Goal: Task Accomplishment & Management: Use online tool/utility

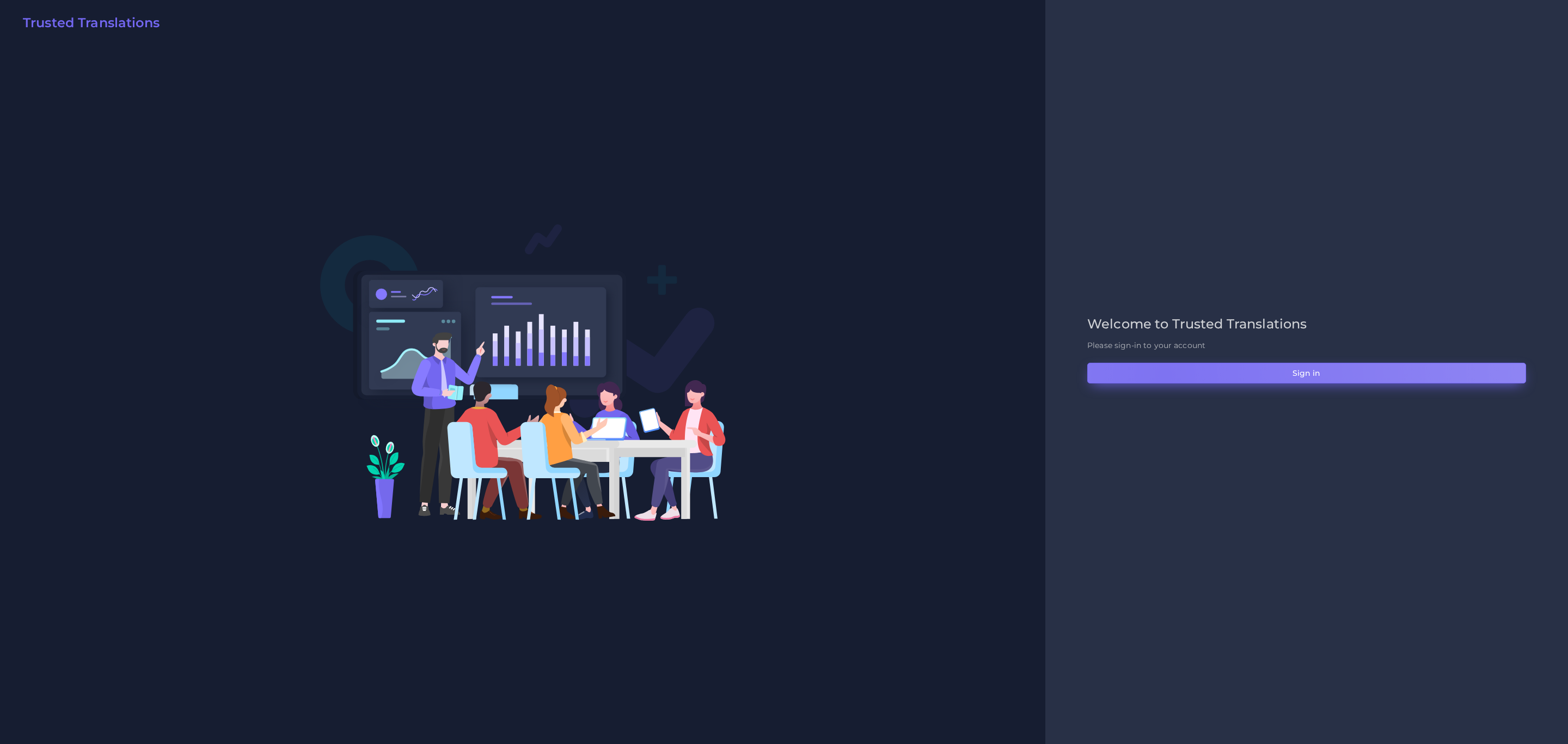
click at [1045, 374] on button "Sign in" at bounding box center [1306, 373] width 438 height 21
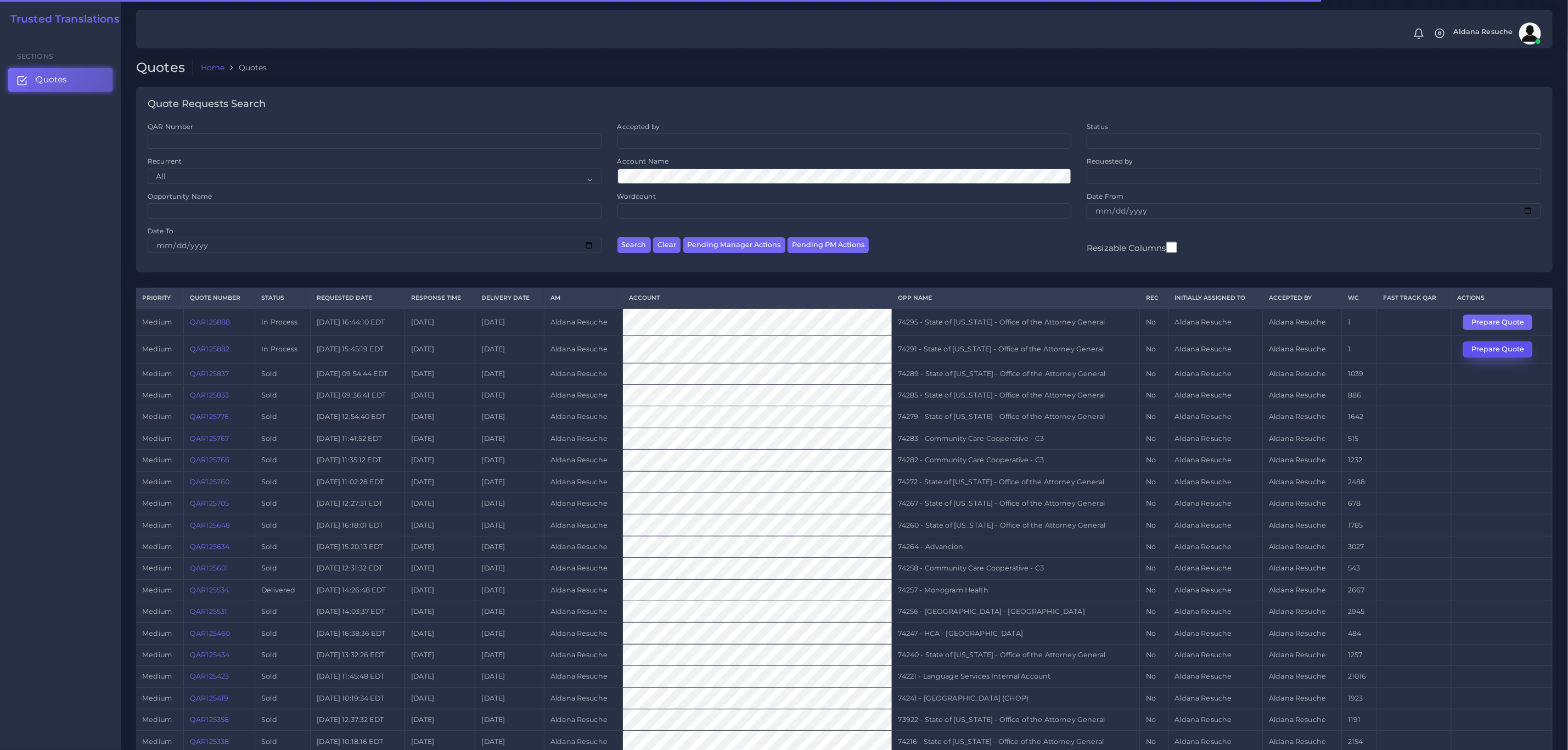
click at [1482, 354] on button "Prepare Quote" at bounding box center [1498, 350] width 69 height 15
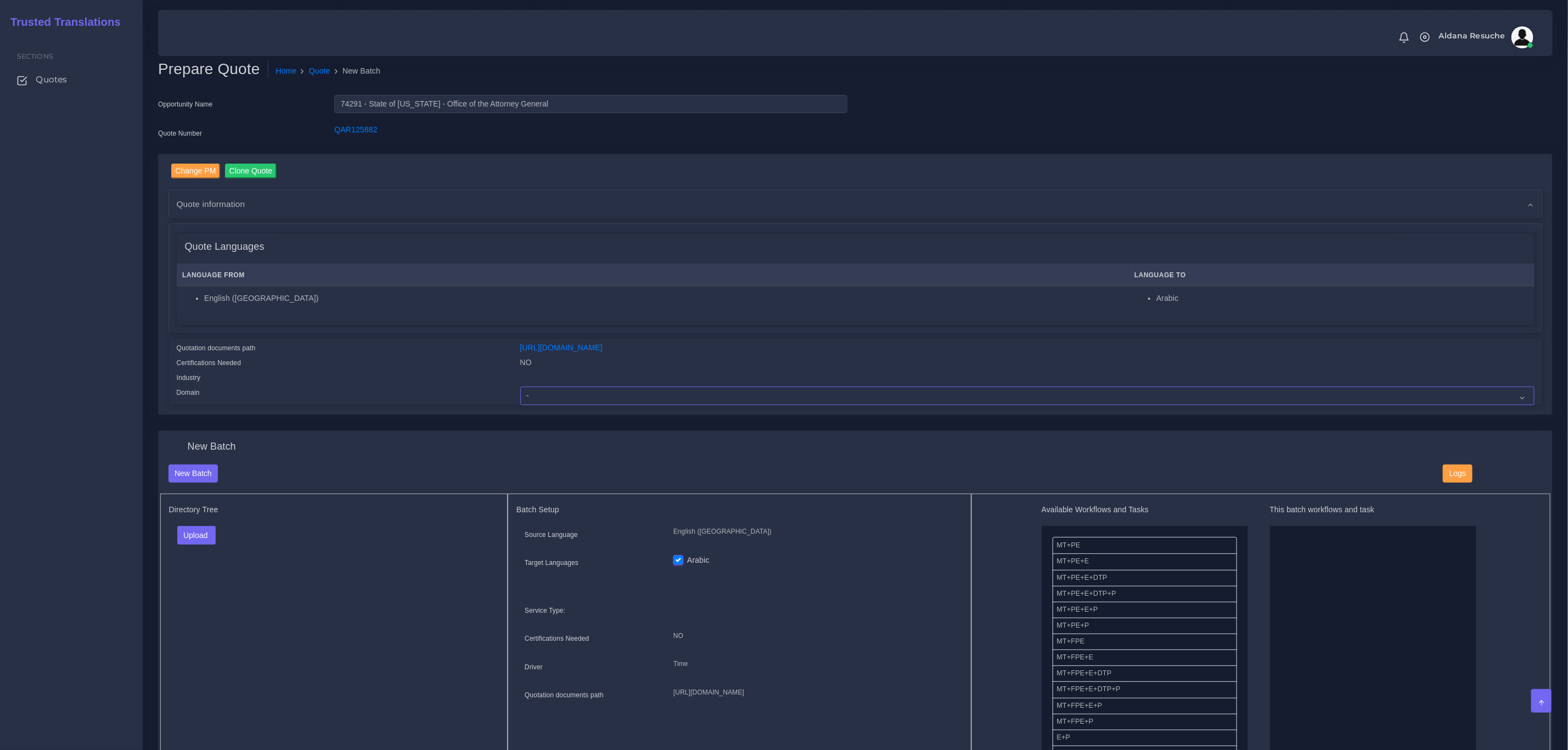
click at [561, 394] on select "- Advertising and Media Agriculture, Forestry and Fishing Architecture, Buildin…" at bounding box center [1027, 396] width 1014 height 19
select select "Legal Services"
click at [520, 387] on select "- Advertising and Media Agriculture, Forestry and Fishing Architecture, Buildin…" at bounding box center [1027, 396] width 1014 height 19
click at [201, 539] on button "Upload" at bounding box center [197, 535] width 39 height 19
click at [201, 579] on label "Files" at bounding box center [215, 577] width 76 height 14
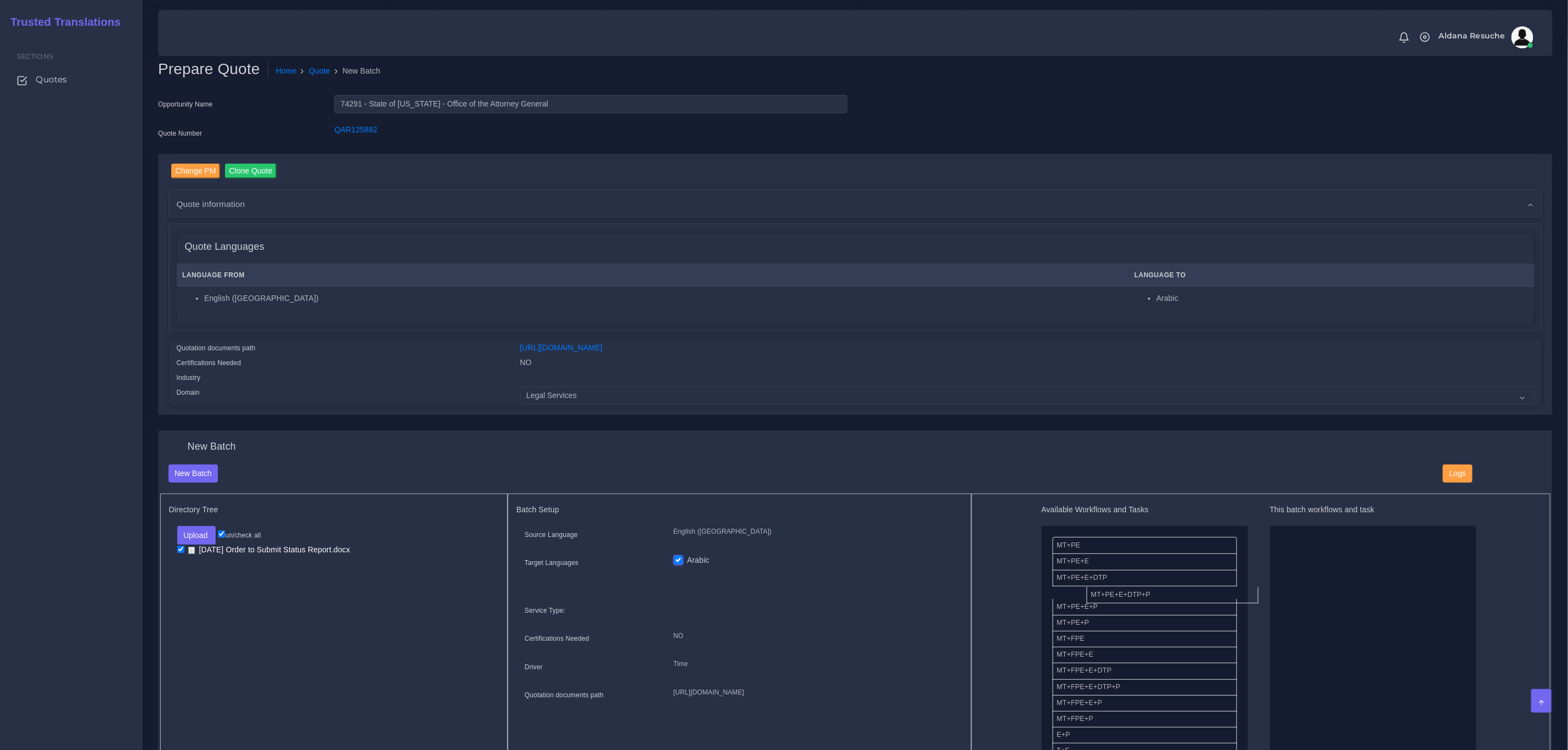
drag, startPoint x: 1114, startPoint y: 593, endPoint x: 940, endPoint y: 603, distance: 174.3
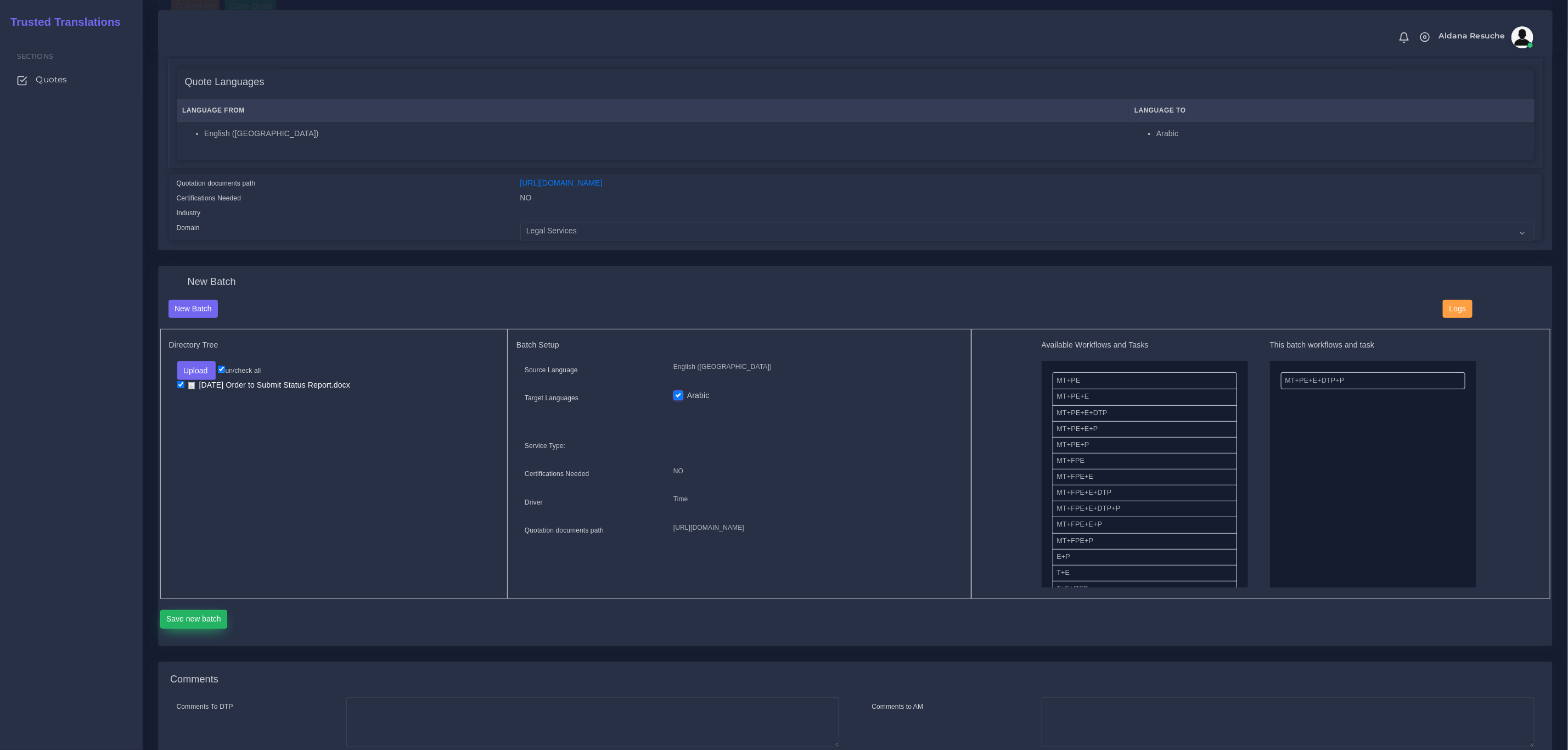
click at [191, 620] on button "Save new batch" at bounding box center [194, 619] width 68 height 19
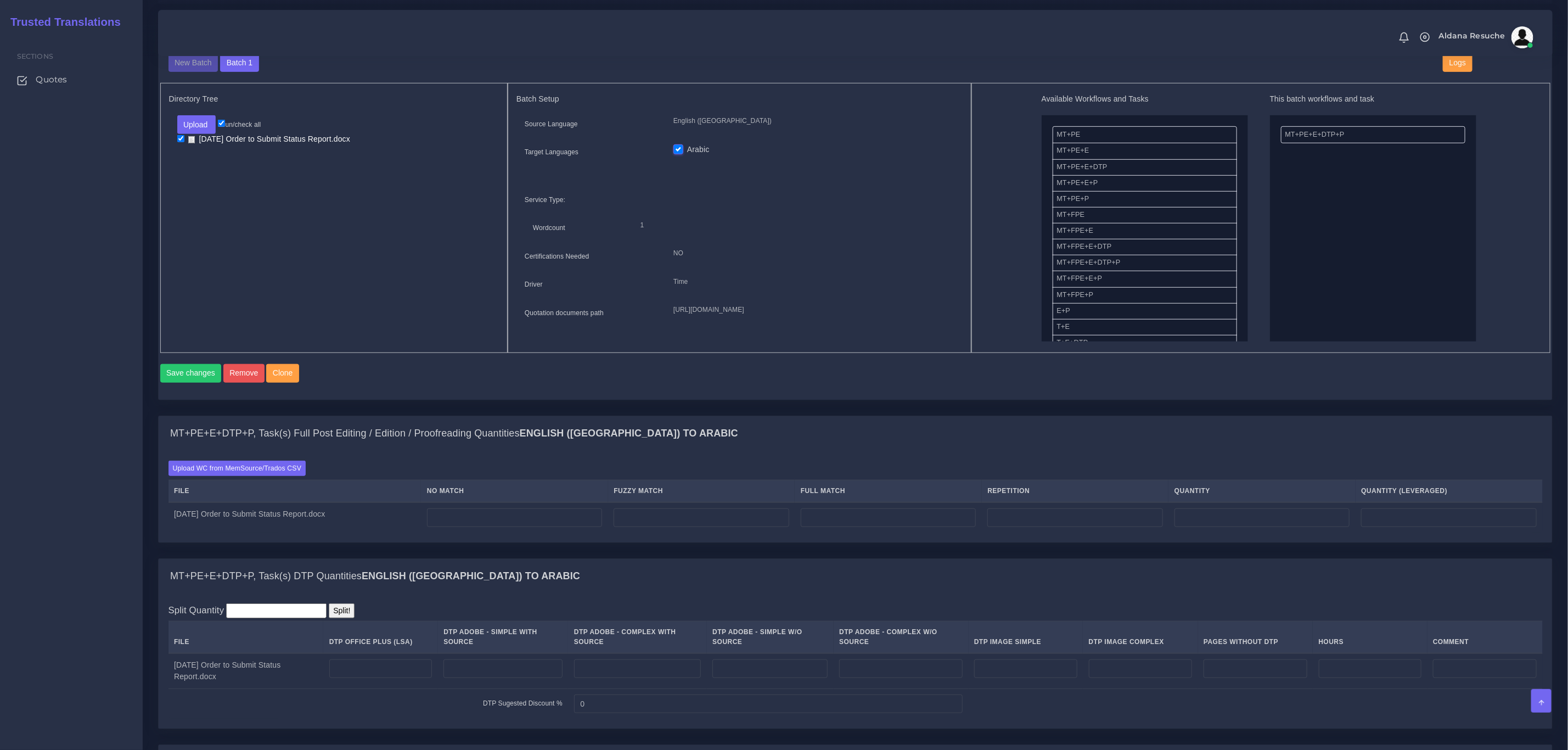
scroll to position [412, 0]
click at [265, 475] on label "Upload WC from MemSource/Trados CSV" at bounding box center [237, 466] width 138 height 15
click at [0, 0] on input "Upload WC from MemSource/Trados CSV" at bounding box center [0, 0] width 0 height 0
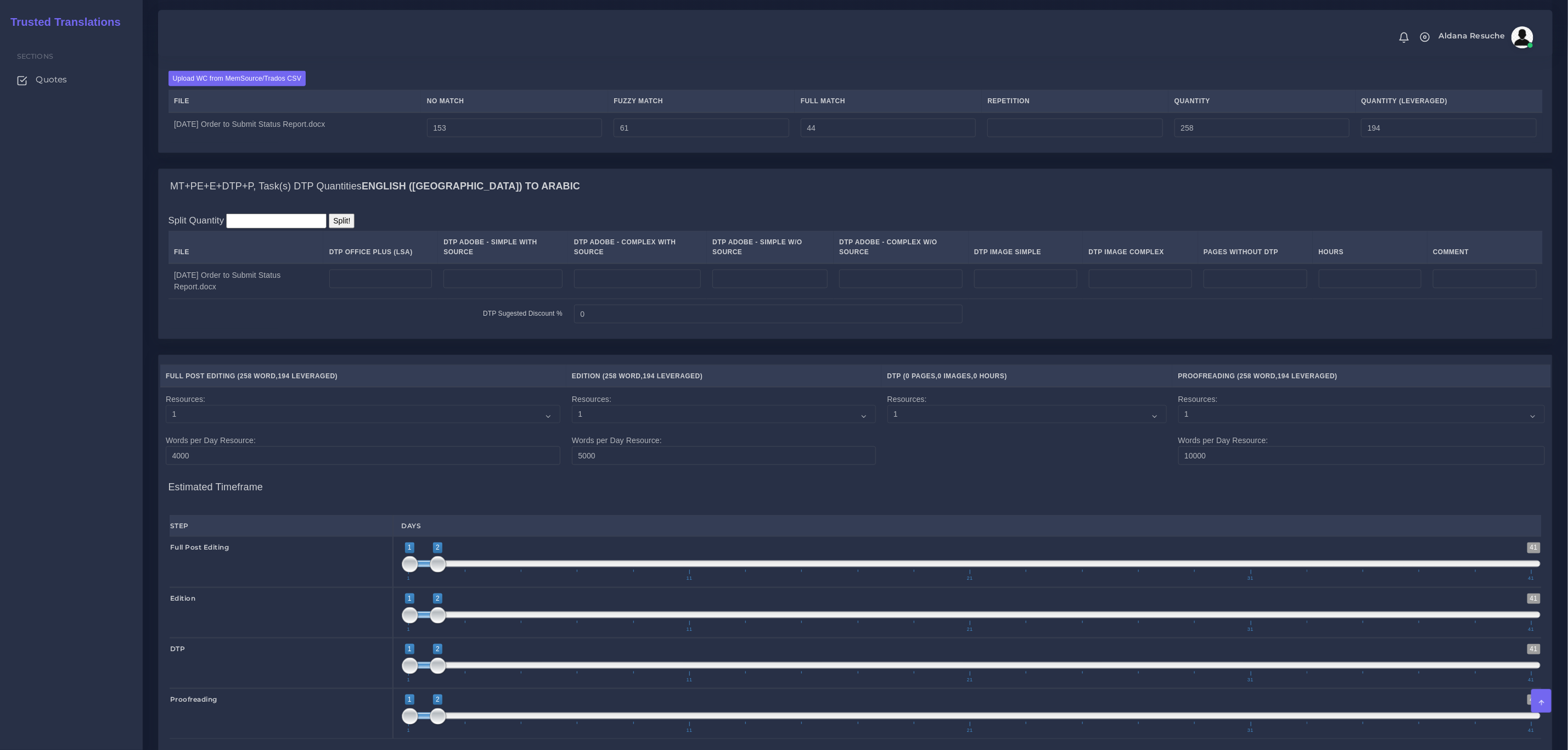
scroll to position [791, 0]
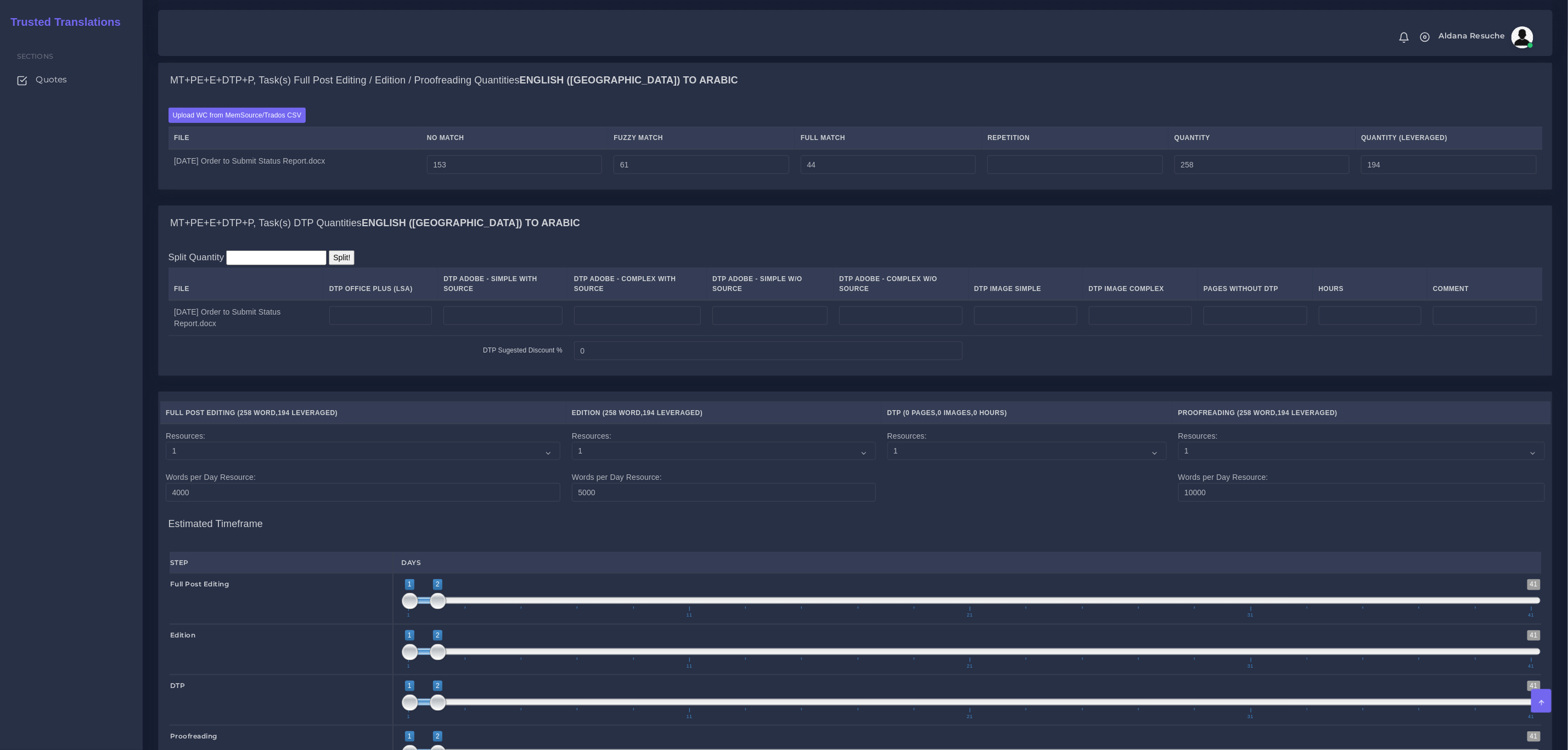
click at [647, 259] on div "Split Quantity Split! File DTP Office Plus (LSA) DTP Adobe - Simple With Source…" at bounding box center [855, 308] width 1393 height 135
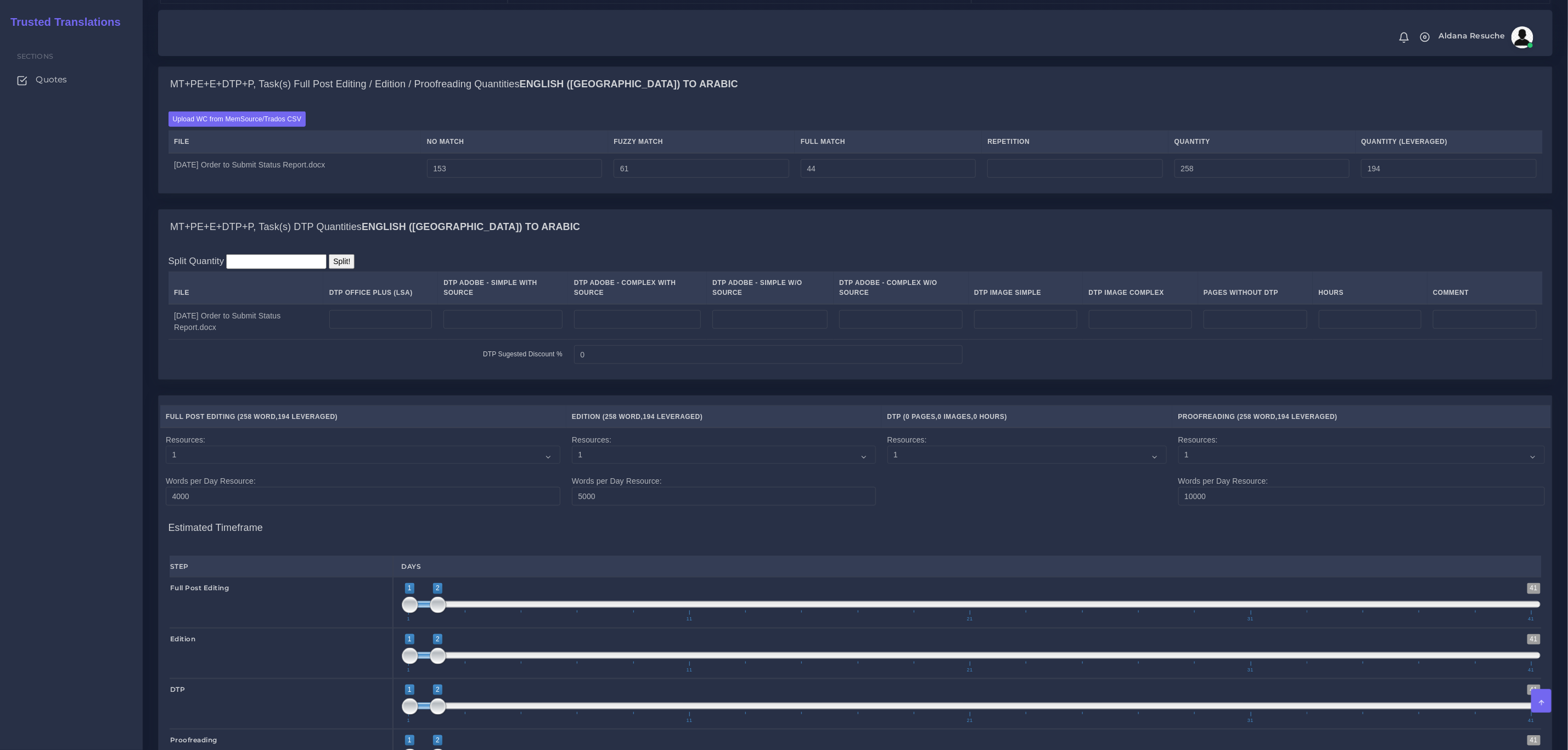
click at [663, 340] on td at bounding box center [636, 322] width 138 height 35
click at [662, 329] on input "number" at bounding box center [637, 319] width 126 height 19
type input "2"
click at [728, 245] on div "MT+PE+E+DTP+P, Task(s) DTP Quantities English (US) TO Arabic" at bounding box center [855, 228] width 1393 height 35
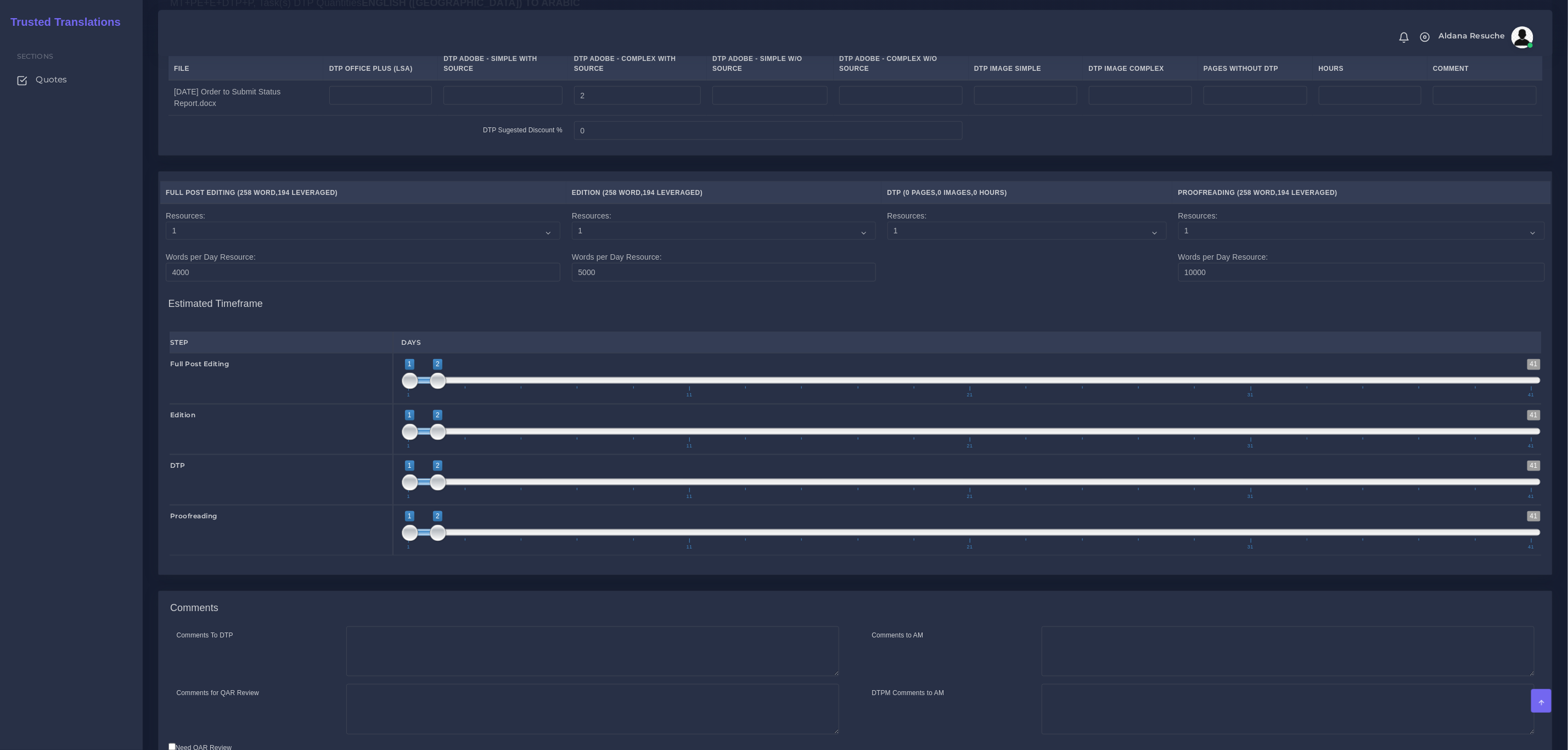
scroll to position [1120, 0]
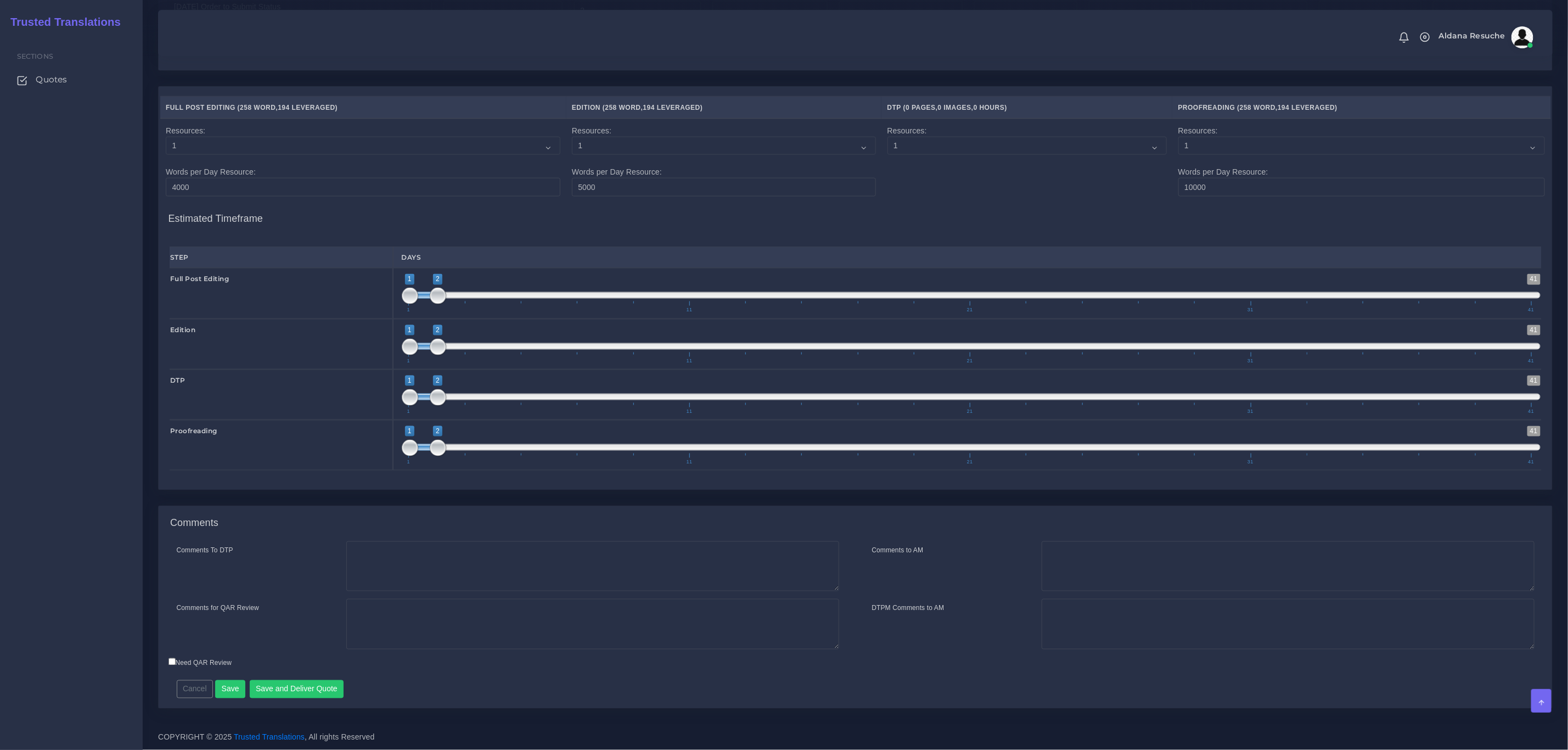
click at [400, 593] on div "Comments To DTP Comments for QAR Review" at bounding box center [507, 599] width 695 height 116
click at [437, 555] on textarea "Comments To DTP" at bounding box center [592, 566] width 493 height 50
type textarea "DTP in word"
type textarea "PEEP+DTP"
click at [300, 682] on button "Save and Deliver Quote" at bounding box center [297, 689] width 94 height 19
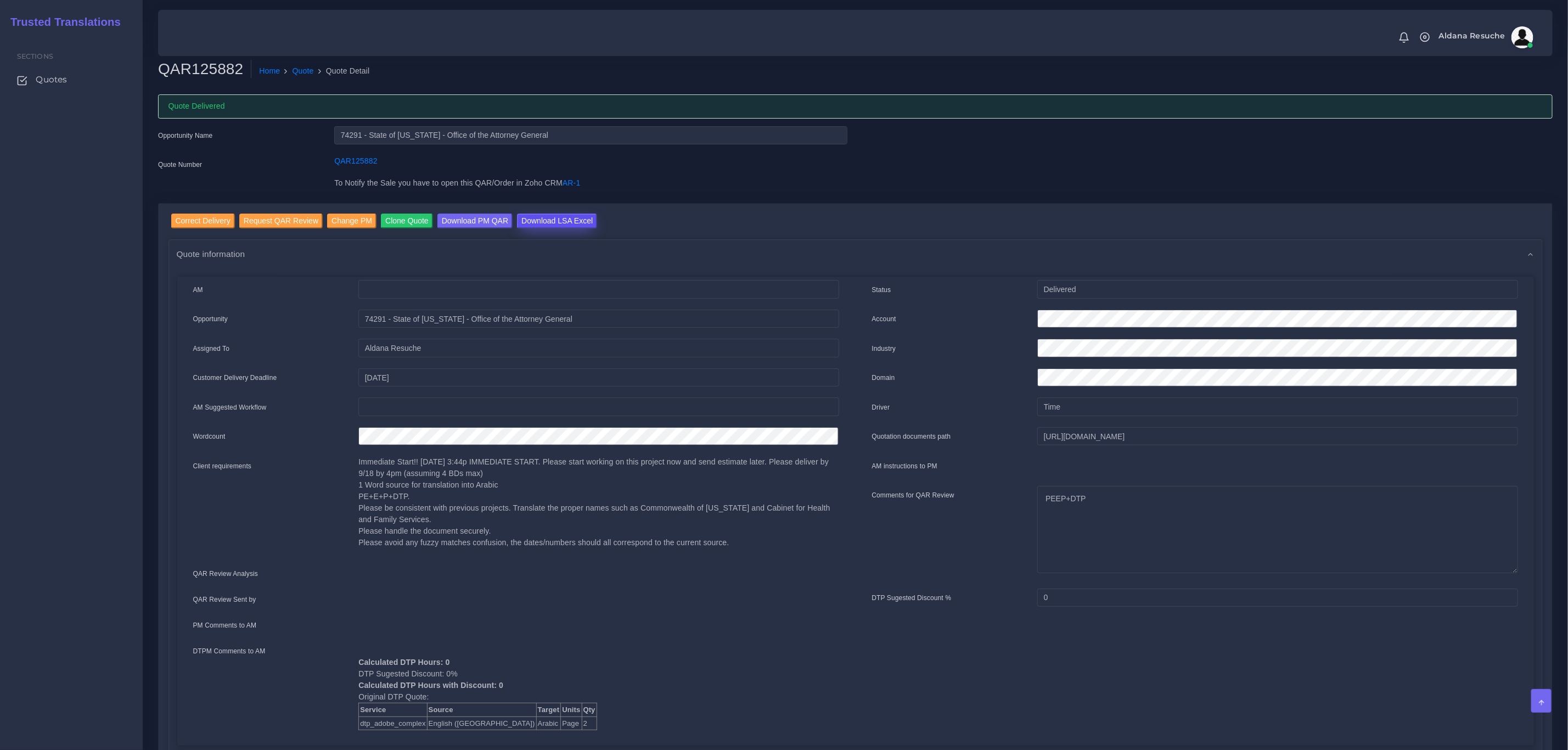
click at [537, 216] on input "Download LSA Excel" at bounding box center [557, 221] width 80 height 15
